Goal: Information Seeking & Learning: Understand process/instructions

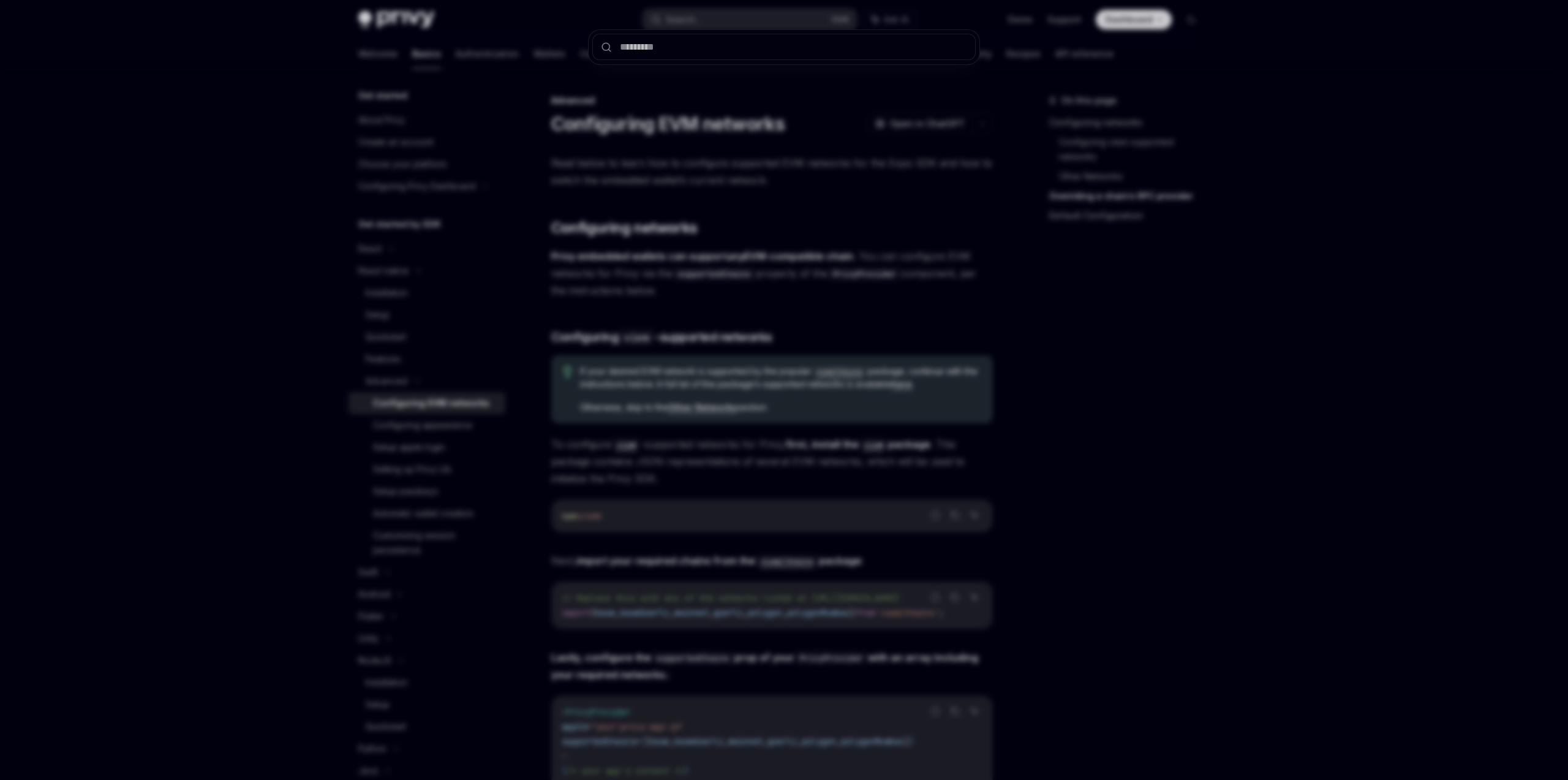
scroll to position [1341, 0]
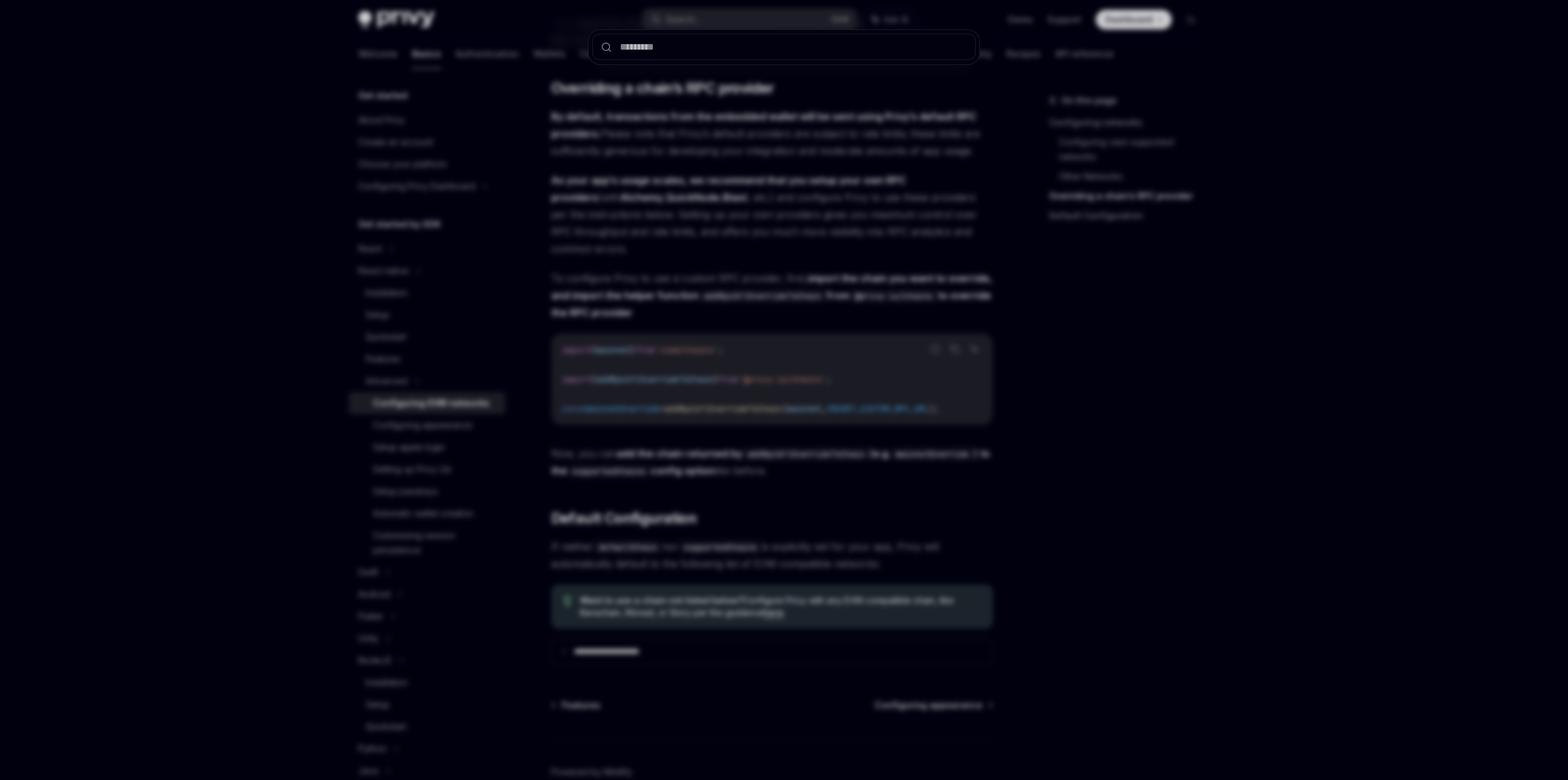
type textarea "*"
click at [1002, 391] on div at bounding box center [784, 390] width 1568 height 780
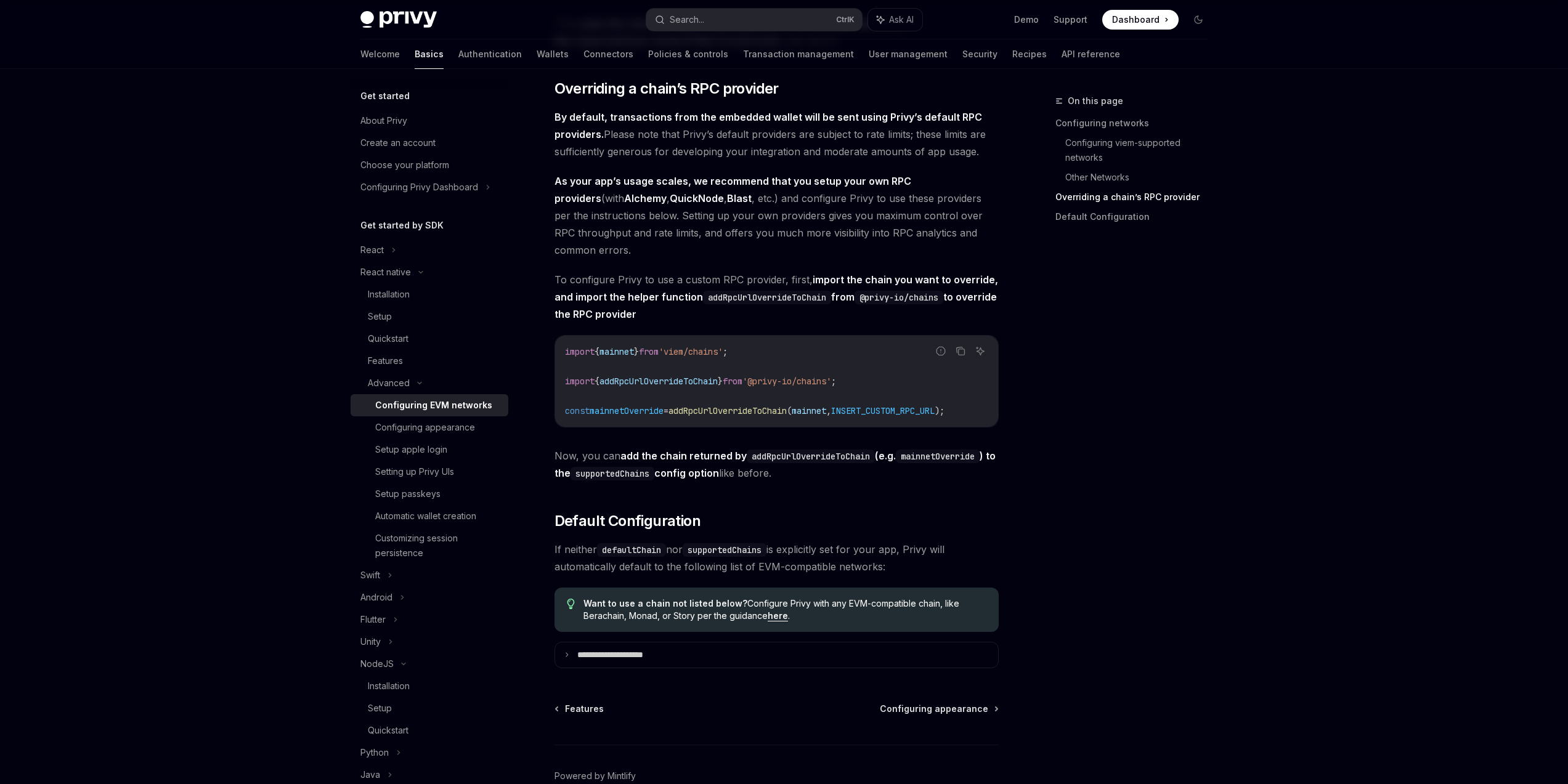
click at [734, 19] on button "Search... Ctrl K" at bounding box center [754, 19] width 216 height 22
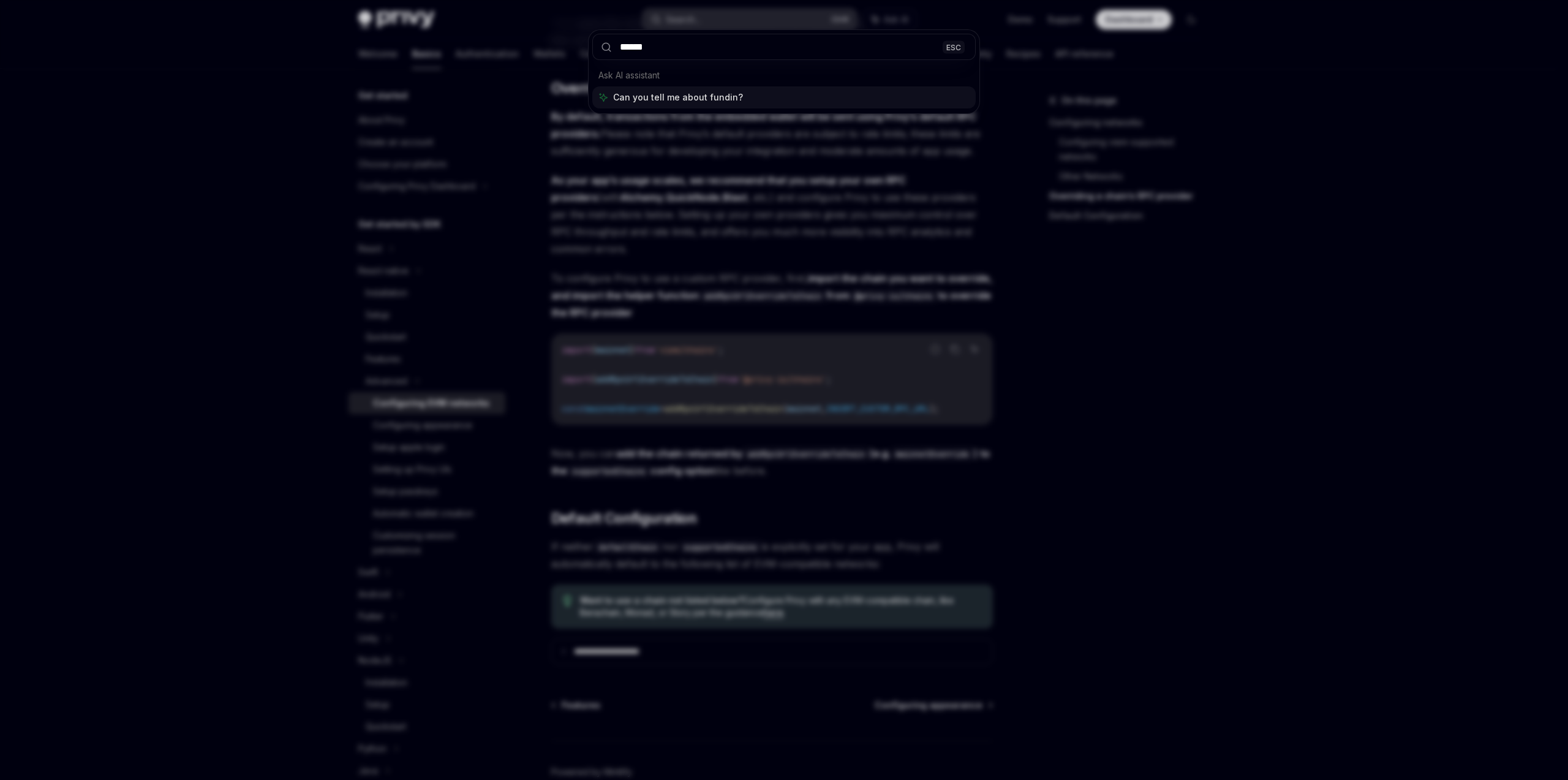
type input "*******"
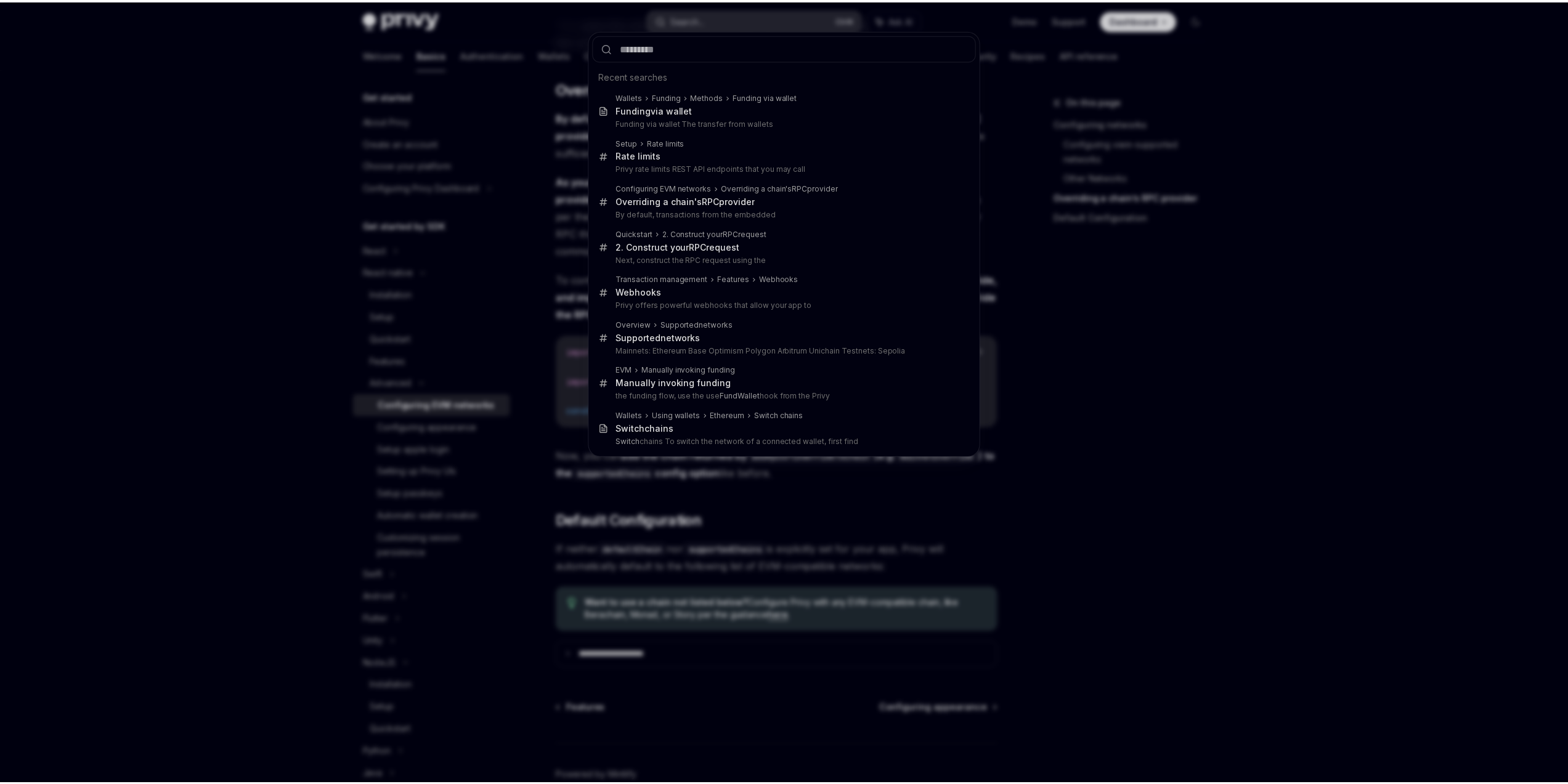
scroll to position [69, 0]
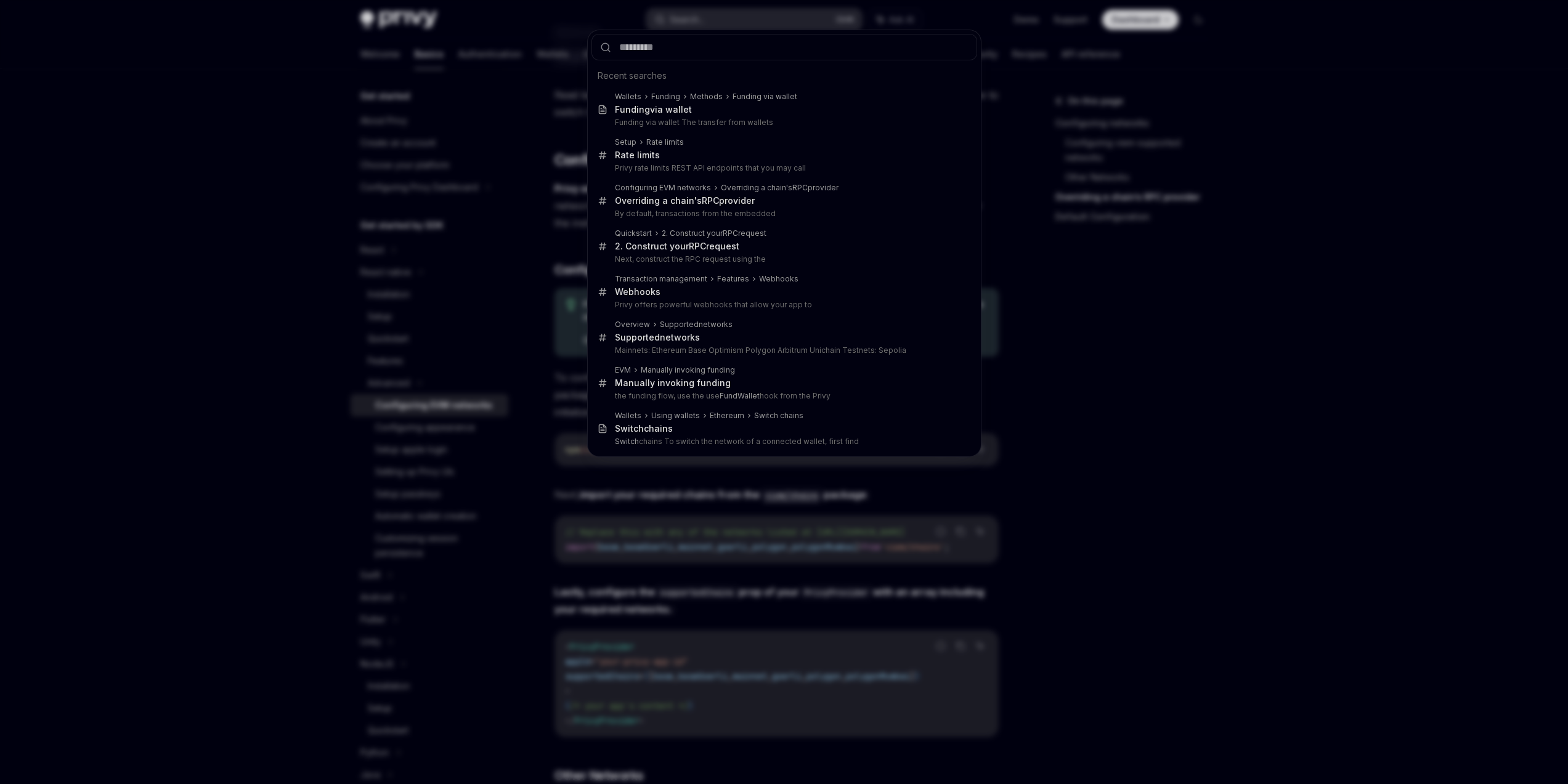
type textarea "*"
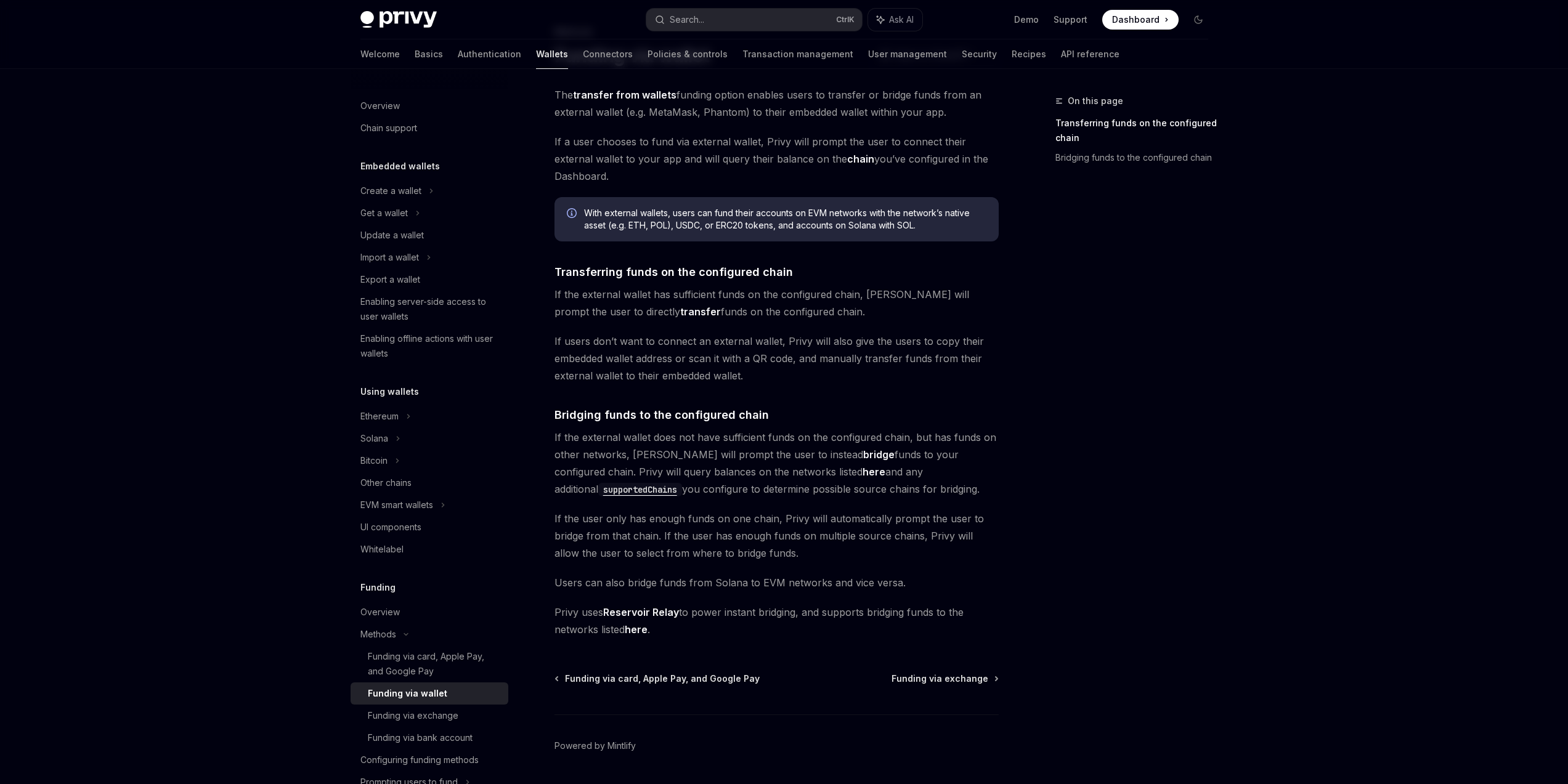
click at [1192, 344] on div "On this page Transferring funds on the configured chain Bridging funds to the c…" at bounding box center [1124, 438] width 188 height 690
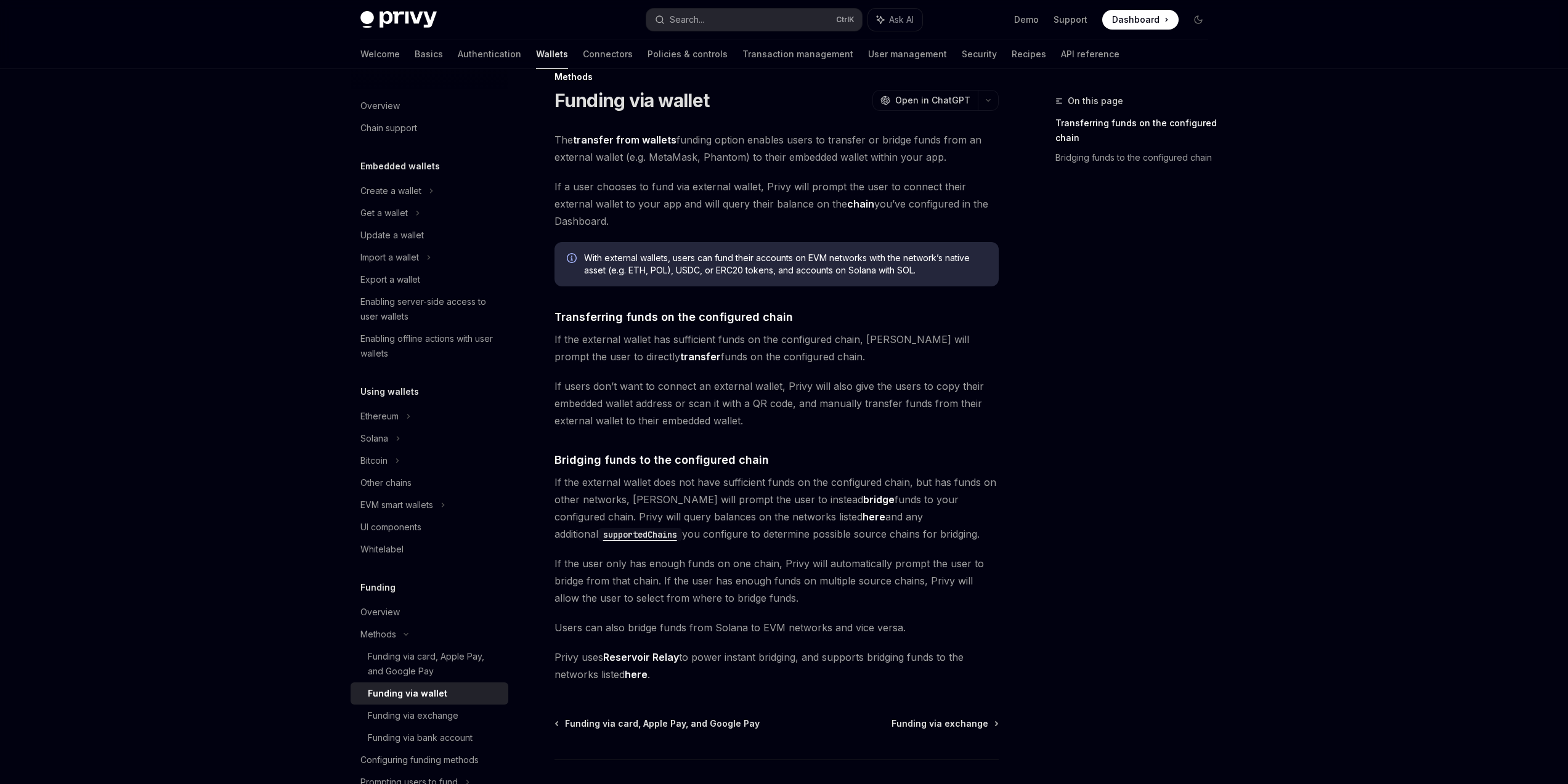
scroll to position [0, 0]
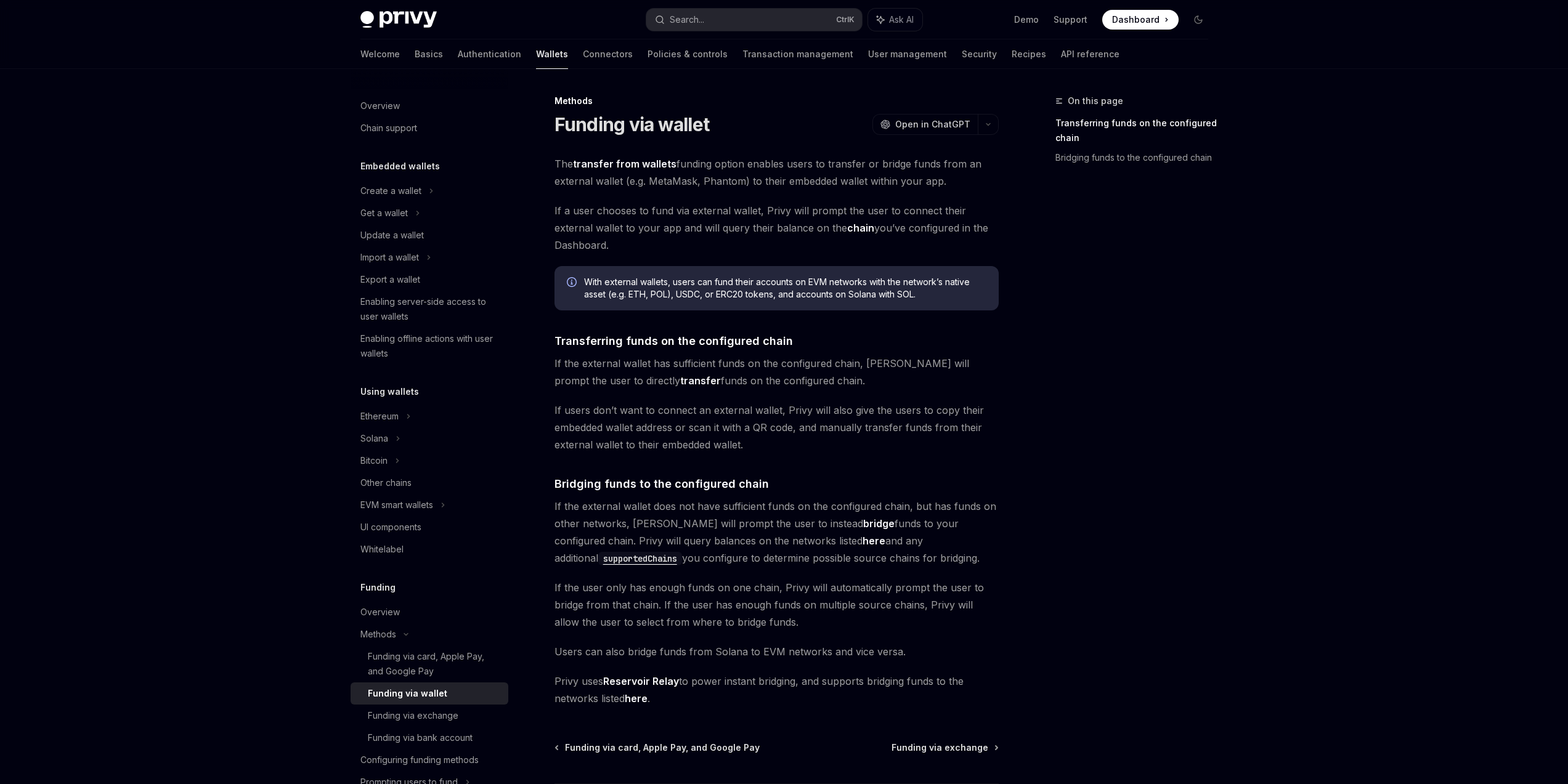
click at [1083, 480] on div "On this page Transferring funds on the configured chain Bridging funds to the c…" at bounding box center [1124, 438] width 188 height 690
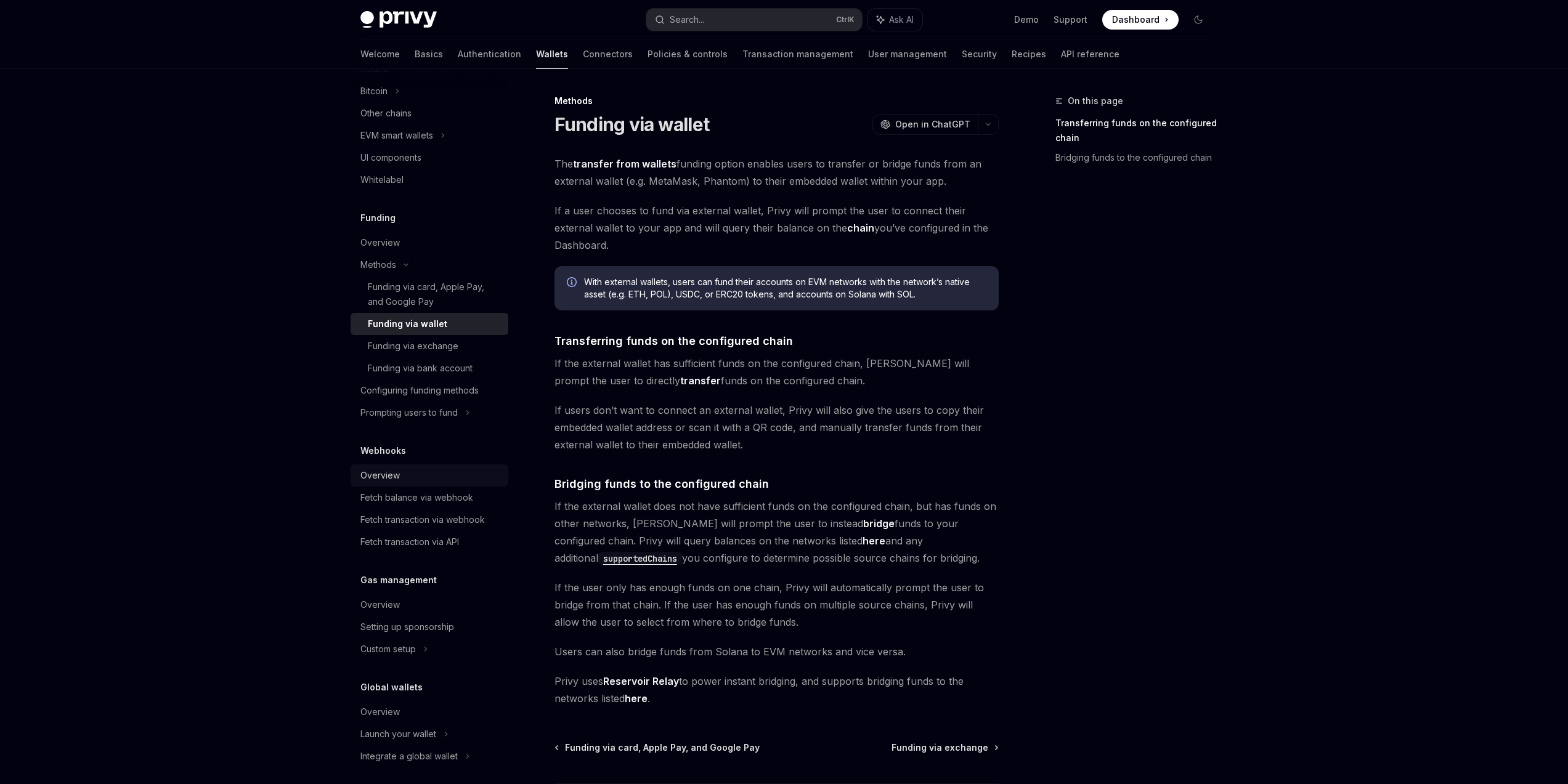
scroll to position [378, 0]
click at [475, 321] on div "Funding via wallet" at bounding box center [434, 316] width 133 height 15
click at [1086, 477] on div "On this page Transferring funds on the configured chain Bridging funds to the c…" at bounding box center [1124, 438] width 188 height 690
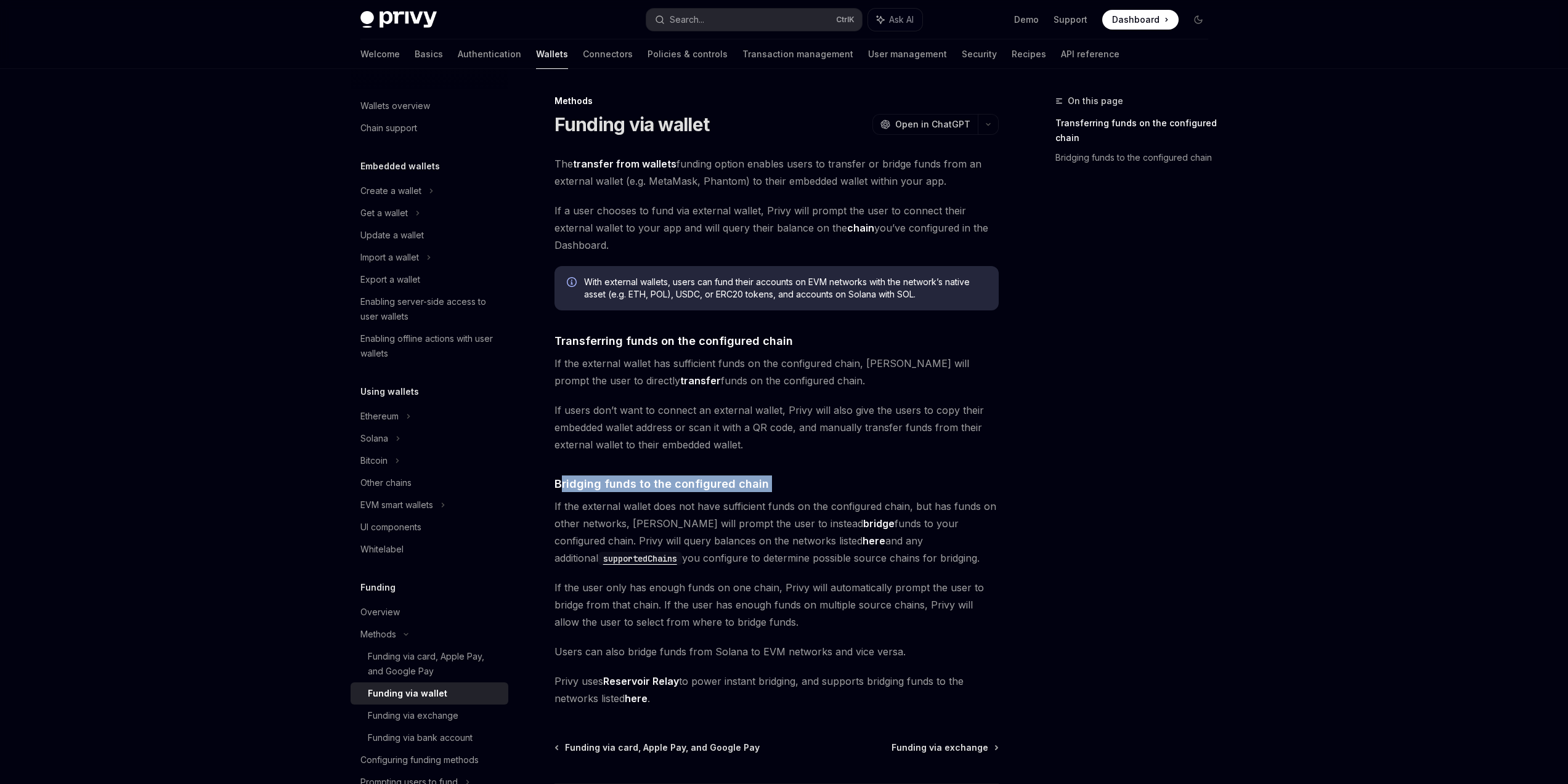
drag, startPoint x: 559, startPoint y: 484, endPoint x: 788, endPoint y: 493, distance: 229.2
click at [784, 493] on div "The transfer from wallets funding option enables users to transfer or bridge fu…" at bounding box center [776, 431] width 444 height 552
click at [1093, 498] on div "On this page Transferring funds on the configured chain Bridging funds to the c…" at bounding box center [1124, 438] width 188 height 690
drag, startPoint x: 645, startPoint y: 502, endPoint x: 792, endPoint y: 503, distance: 147.0
click at [792, 503] on span "If the external wallet does not have sufficient funds on the configured chain, …" at bounding box center [776, 531] width 444 height 69
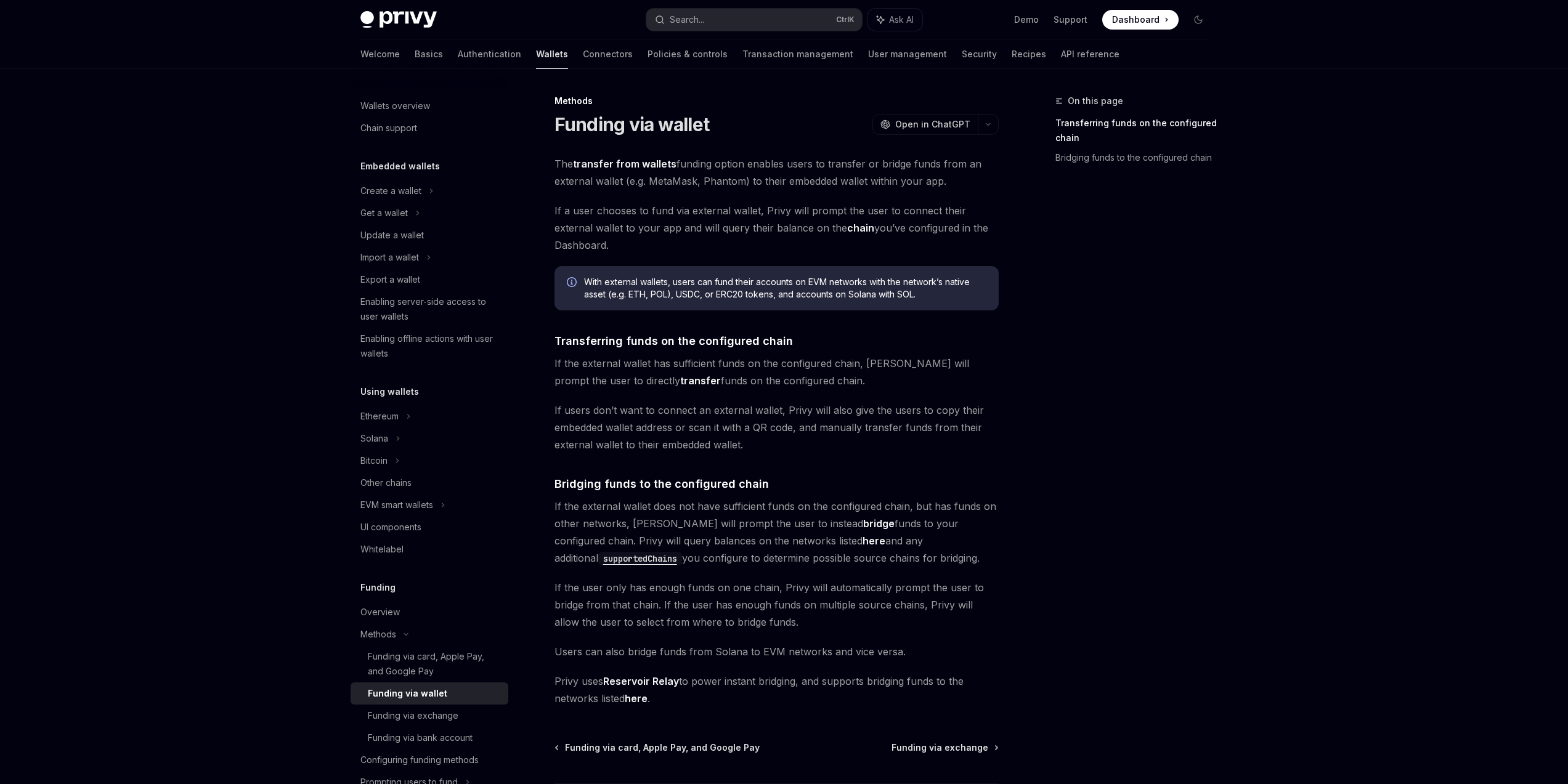
click at [921, 505] on span "If the external wallet does not have sufficient funds on the configured chain, …" at bounding box center [776, 531] width 444 height 69
click at [1141, 512] on div "On this page Transferring funds on the configured chain Bridging funds to the c…" at bounding box center [1124, 438] width 188 height 690
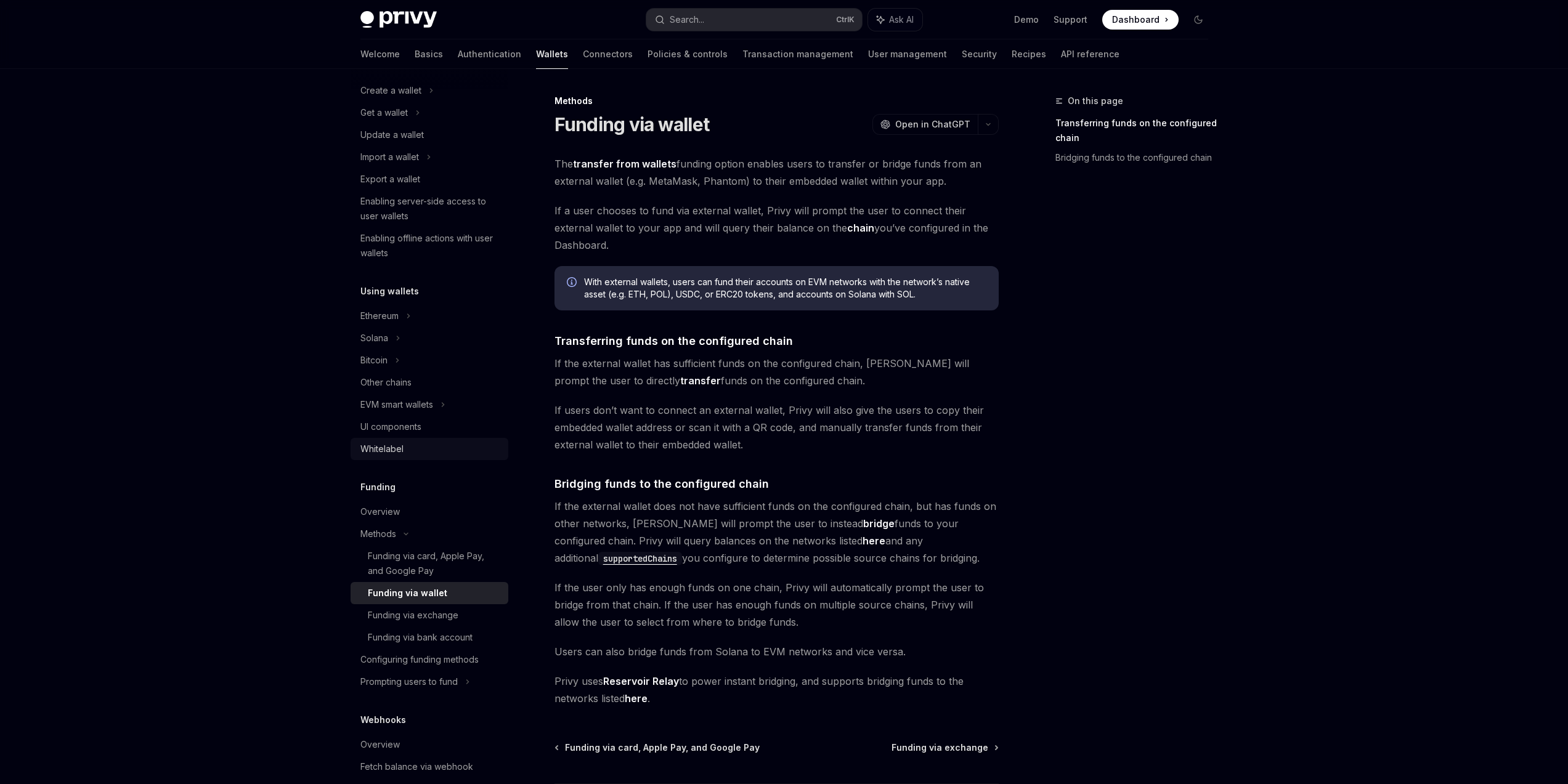
scroll to position [222, 0]
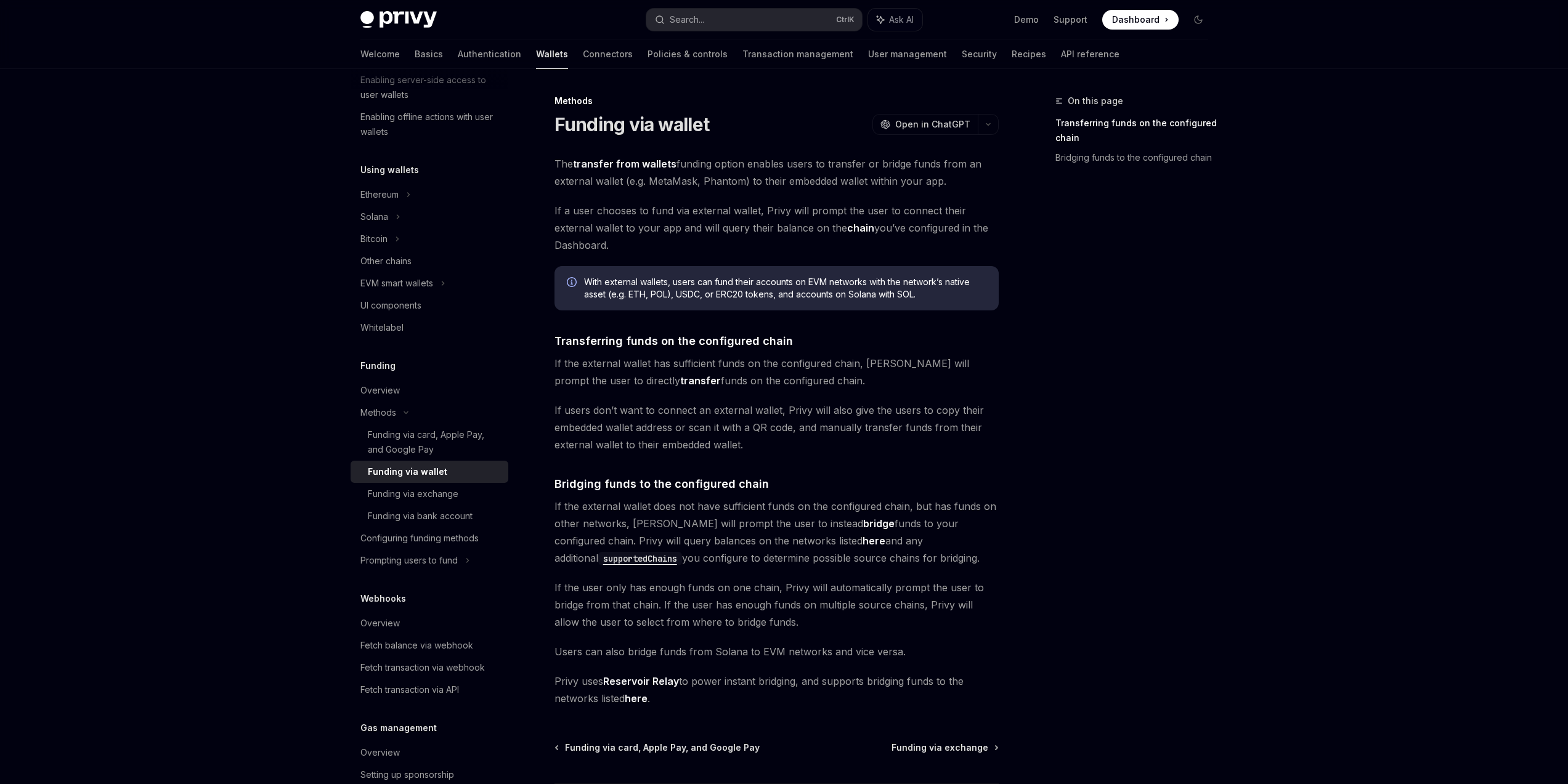
drag, startPoint x: 558, startPoint y: 164, endPoint x: 955, endPoint y: 179, distance: 397.3
click at [955, 179] on span "The transfer from wallets funding option enables users to transfer or bridge fu…" at bounding box center [776, 172] width 444 height 34
drag, startPoint x: 851, startPoint y: 228, endPoint x: 949, endPoint y: 231, distance: 98.0
click at [941, 231] on span "If a user chooses to fund via external wallet, Privy will prompt the user to co…" at bounding box center [776, 227] width 444 height 51
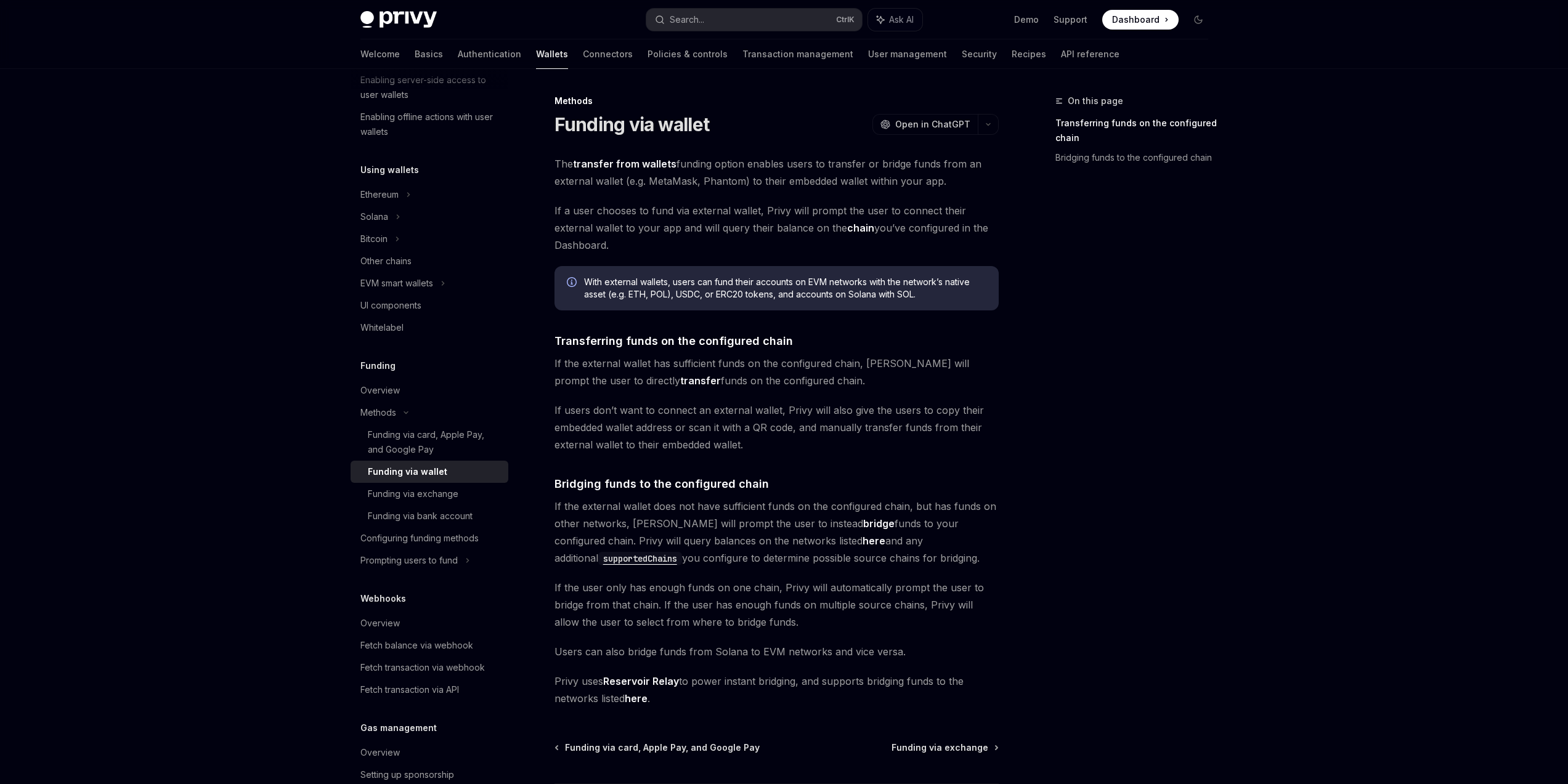
click at [949, 231] on span "If a user chooses to fund via external wallet, Privy will prompt the user to co…" at bounding box center [776, 227] width 444 height 51
click at [964, 379] on span "If the external wallet has sufficient funds on the configured chain, Privy will…" at bounding box center [776, 371] width 444 height 34
drag, startPoint x: 558, startPoint y: 414, endPoint x: 960, endPoint y: 415, distance: 402.0
click at [960, 415] on span "If users don’t want to connect an external wallet, Privy will also give the use…" at bounding box center [776, 426] width 444 height 51
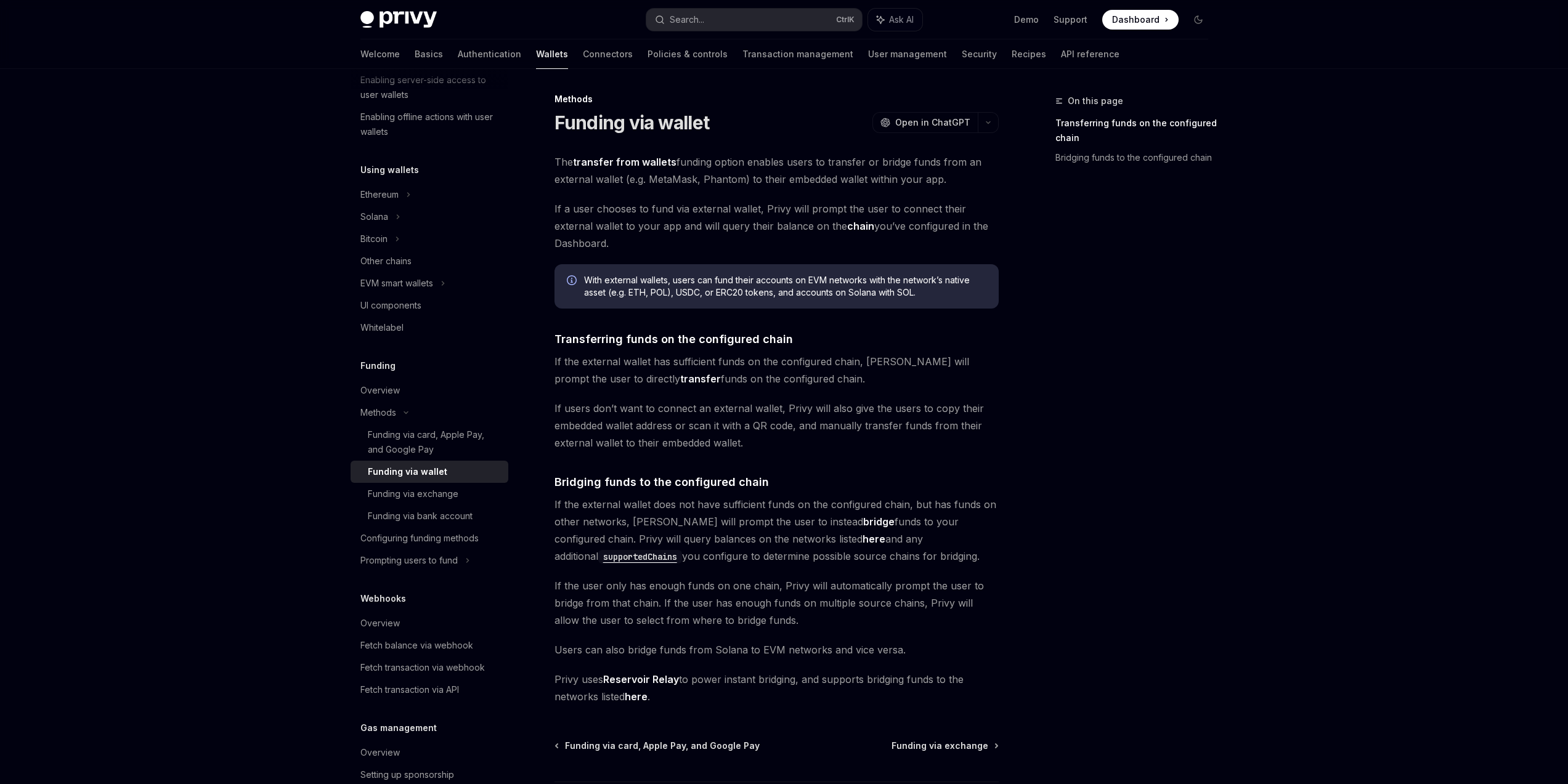
scroll to position [0, 0]
click at [447, 559] on div "Prompting users to fund" at bounding box center [409, 560] width 97 height 15
type textarea "*"
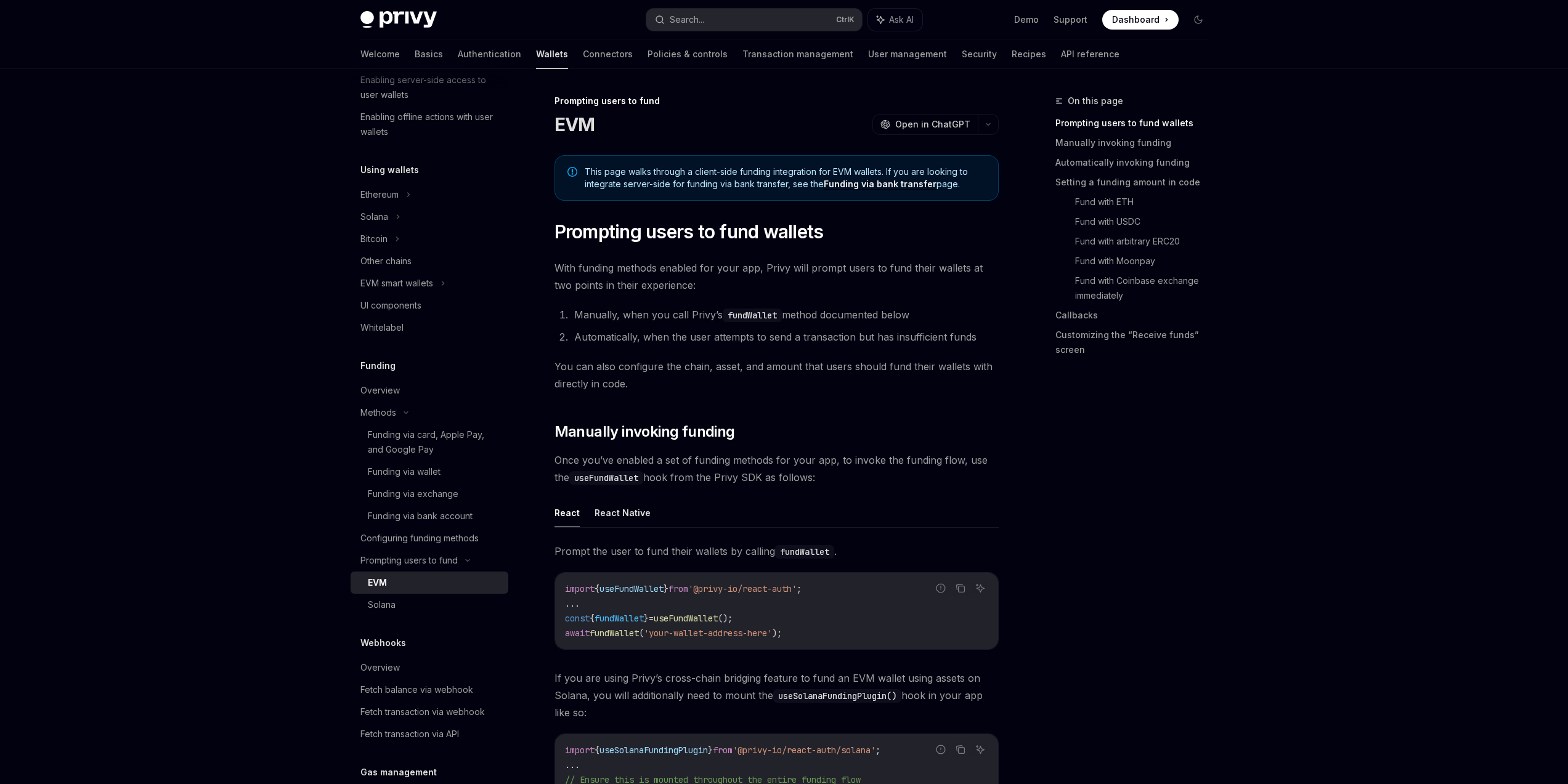
click at [1170, 551] on div "On this page Prompting users to fund wallets Manually invoking funding Automati…" at bounding box center [1124, 438] width 188 height 690
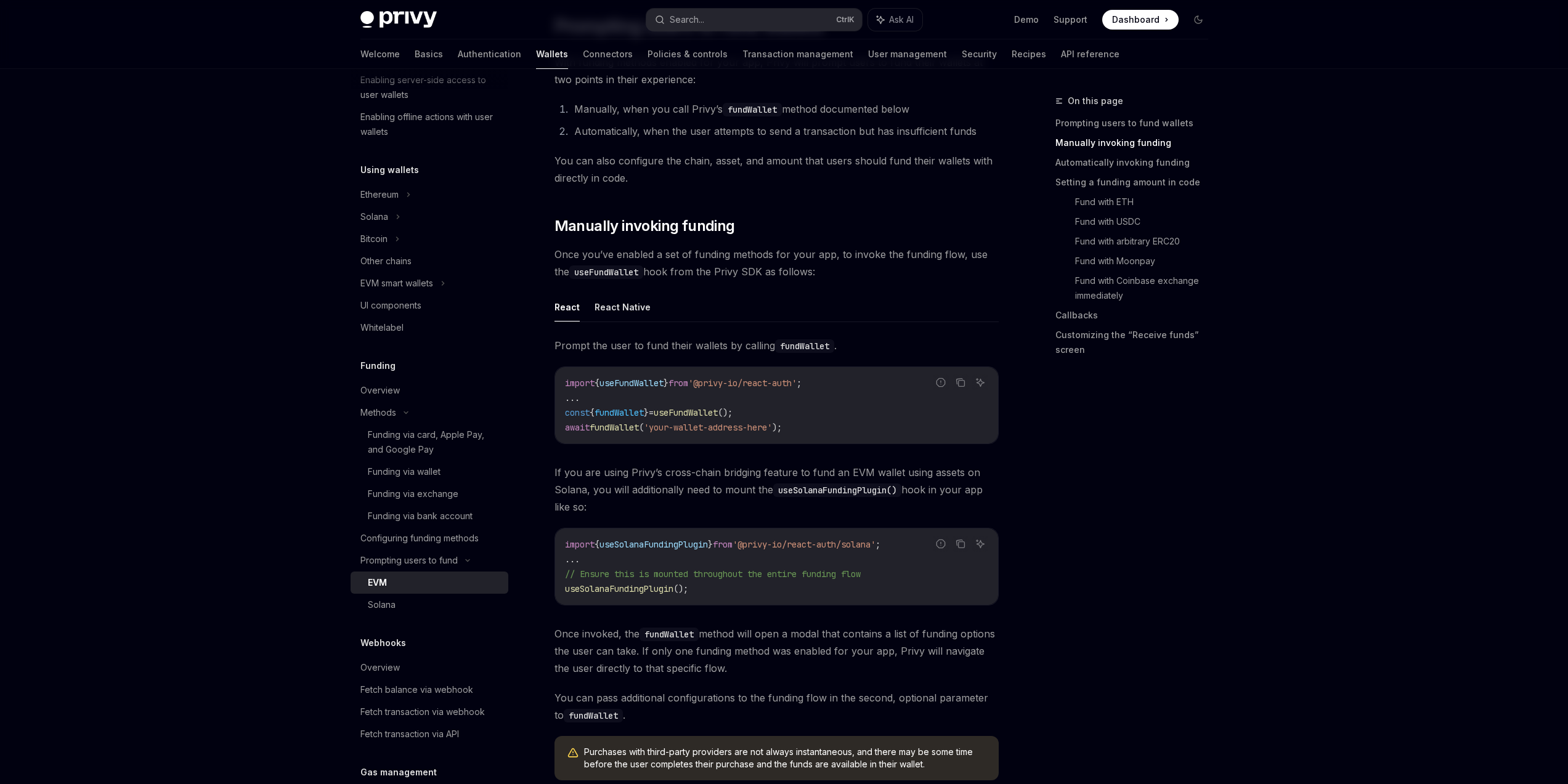
scroll to position [443, 0]
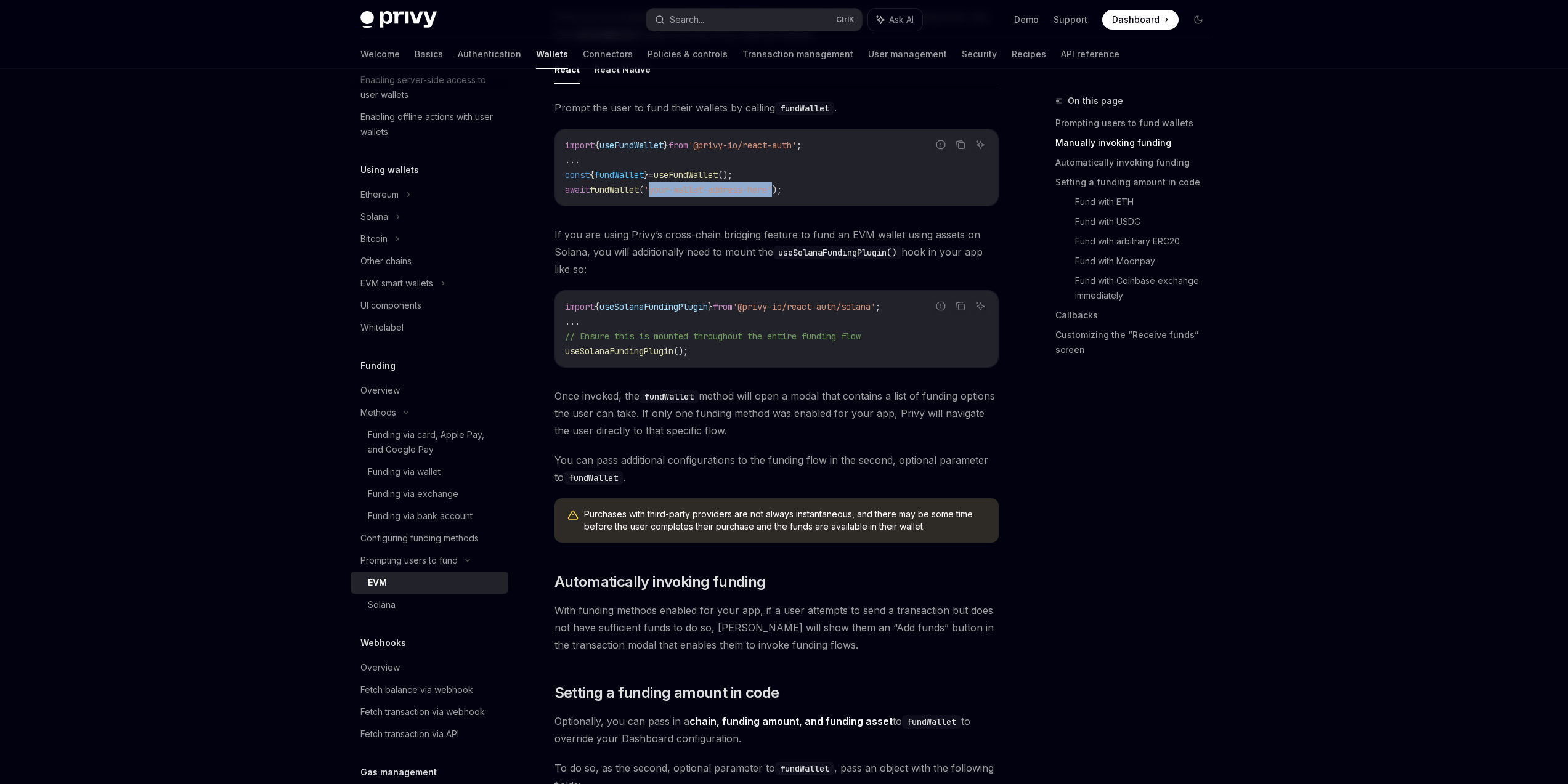
drag, startPoint x: 660, startPoint y: 188, endPoint x: 785, endPoint y: 189, distance: 125.0
click at [772, 189] on span "'your-wallet-address-here'" at bounding box center [708, 188] width 128 height 11
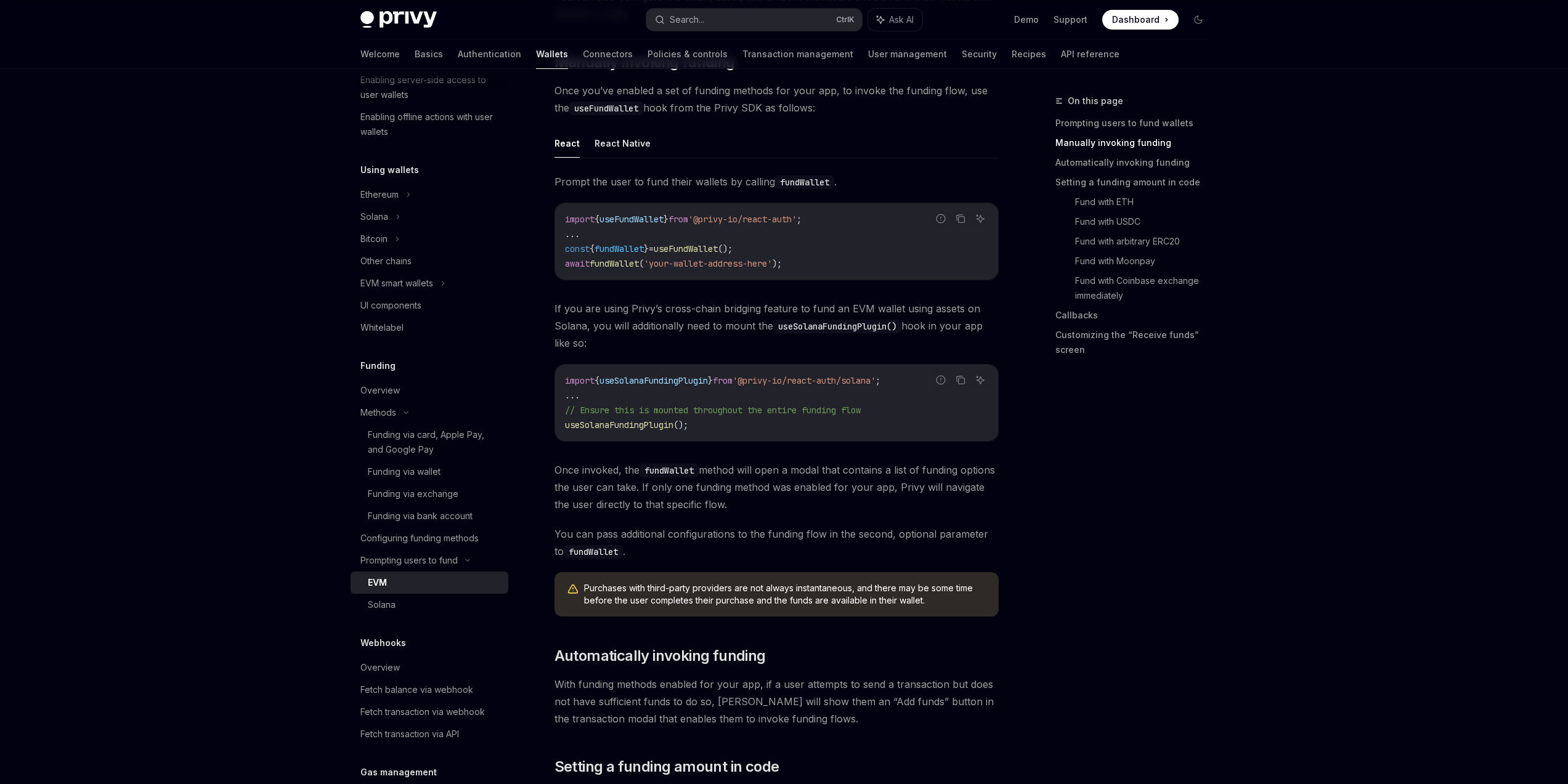
click at [1148, 478] on div "On this page Prompting users to fund wallets Manually invoking funding Automati…" at bounding box center [1124, 438] width 188 height 690
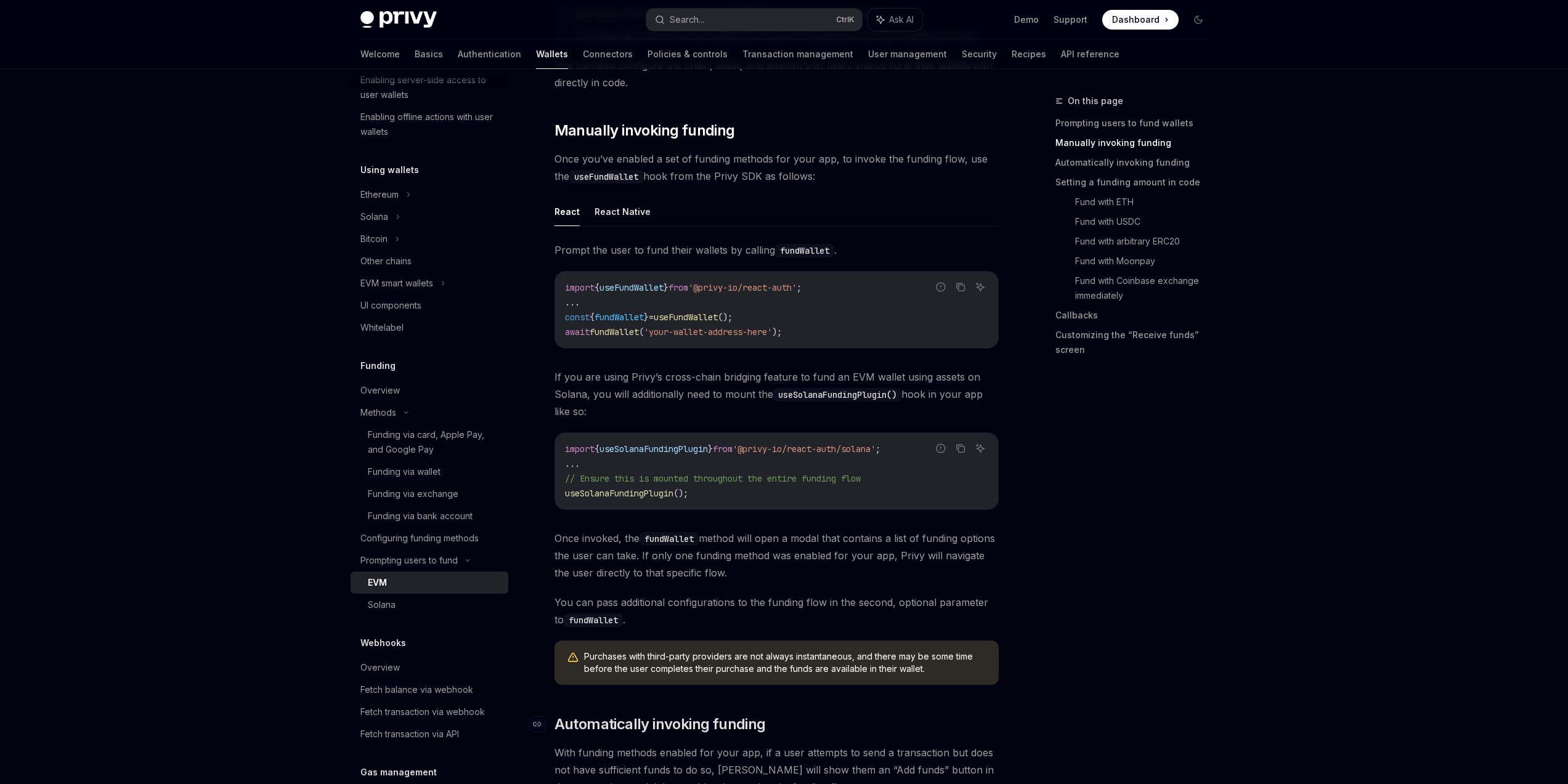
scroll to position [295, 0]
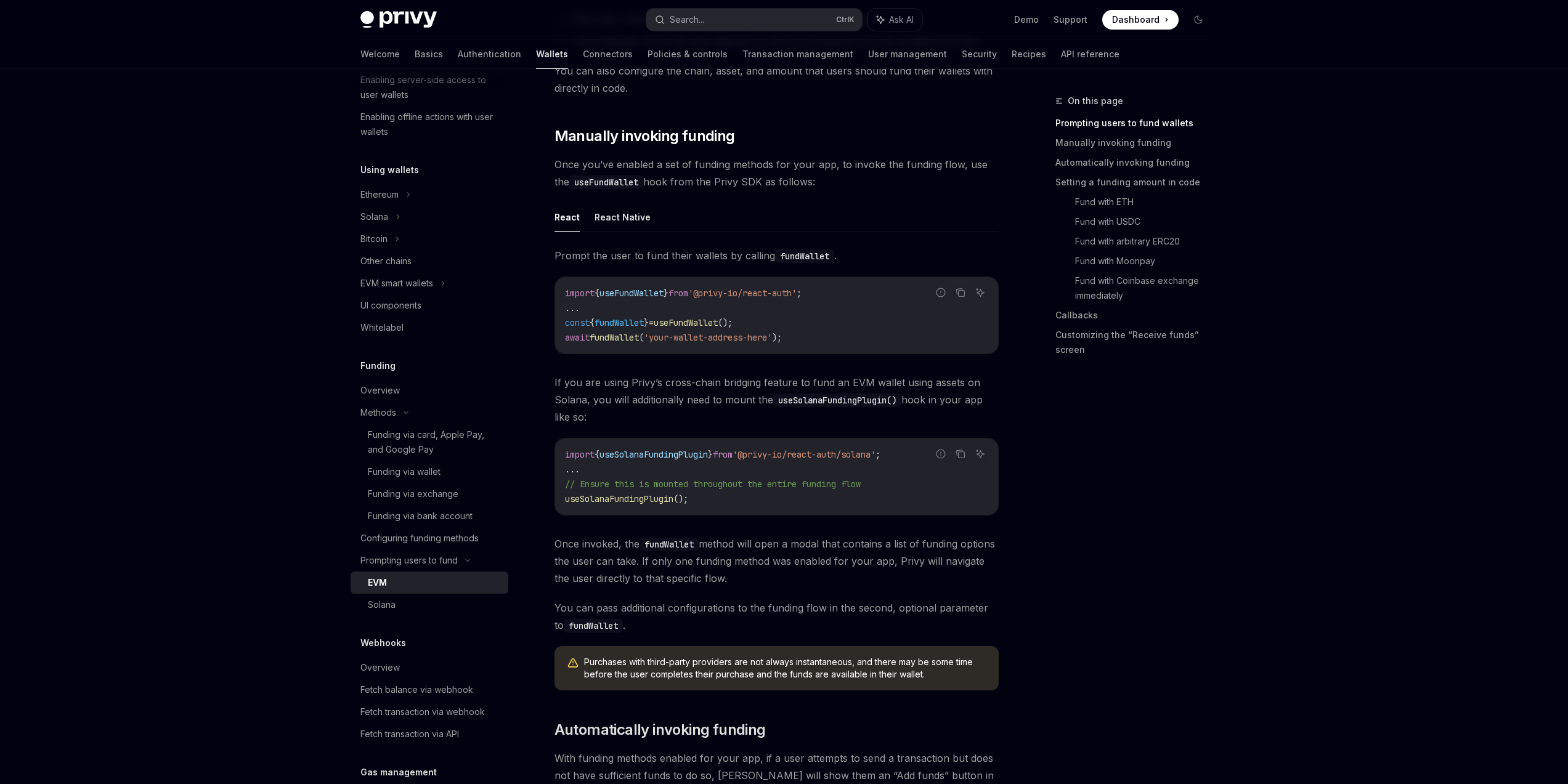
click at [627, 324] on span "fundWallet" at bounding box center [619, 322] width 50 height 11
copy span "fundWallet"
